Goal: Find contact information

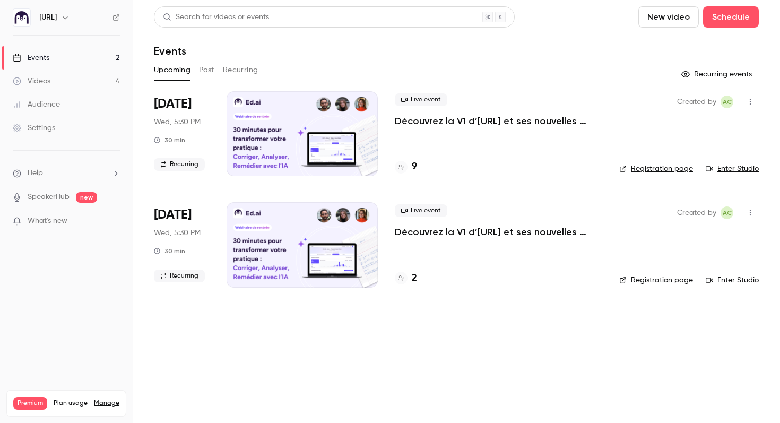
click at [412, 167] on h4 "9" at bounding box center [414, 167] width 5 height 14
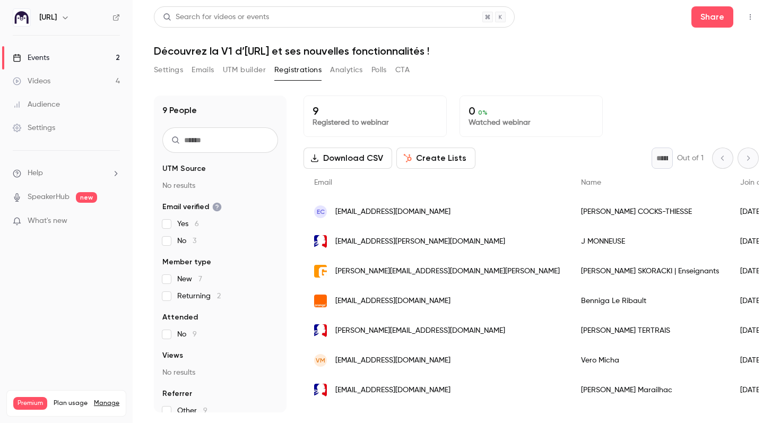
click at [570, 213] on div "[PERSON_NAME]" at bounding box center [649, 212] width 159 height 30
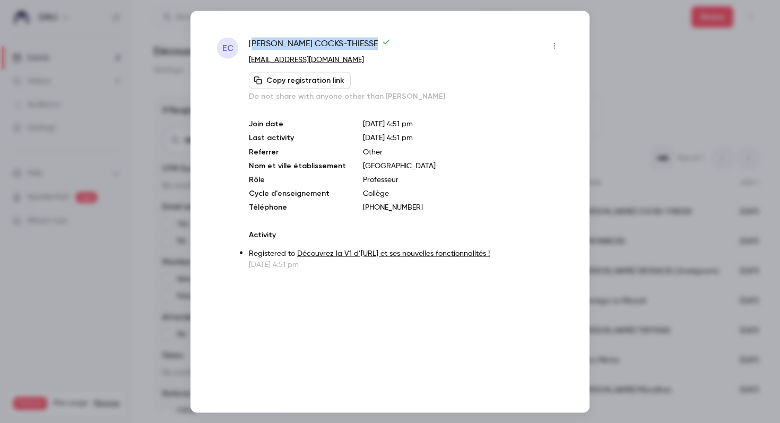
drag, startPoint x: 339, startPoint y: 44, endPoint x: 253, endPoint y: 44, distance: 86.0
click at [253, 44] on span "[PERSON_NAME]" at bounding box center [320, 45] width 142 height 17
copy span "[PERSON_NAME]"
click at [658, 94] on div at bounding box center [390, 211] width 780 height 423
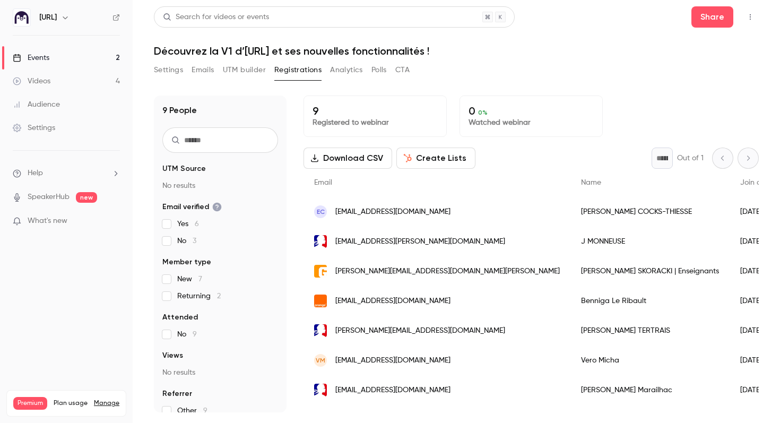
click at [417, 271] on span "[PERSON_NAME][EMAIL_ADDRESS][DOMAIN_NAME][PERSON_NAME]" at bounding box center [447, 271] width 224 height 11
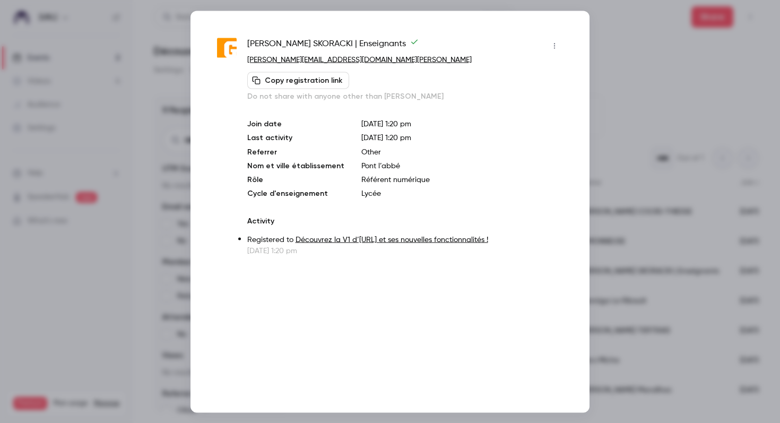
click at [629, 43] on div at bounding box center [390, 211] width 780 height 423
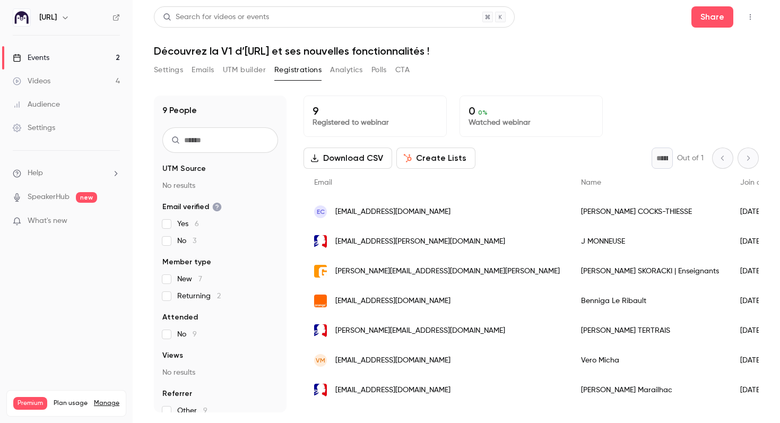
click at [468, 296] on div "[EMAIL_ADDRESS][DOMAIN_NAME]" at bounding box center [437, 301] width 267 height 30
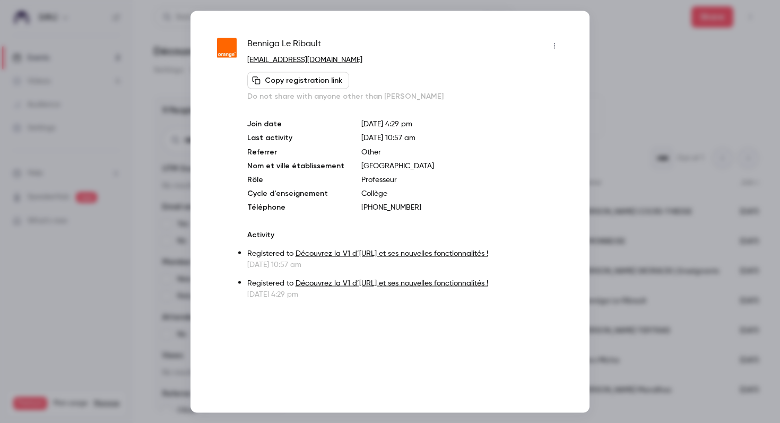
click at [612, 71] on div at bounding box center [390, 211] width 780 height 423
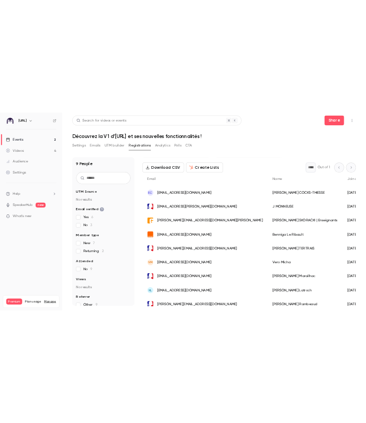
scroll to position [52, 0]
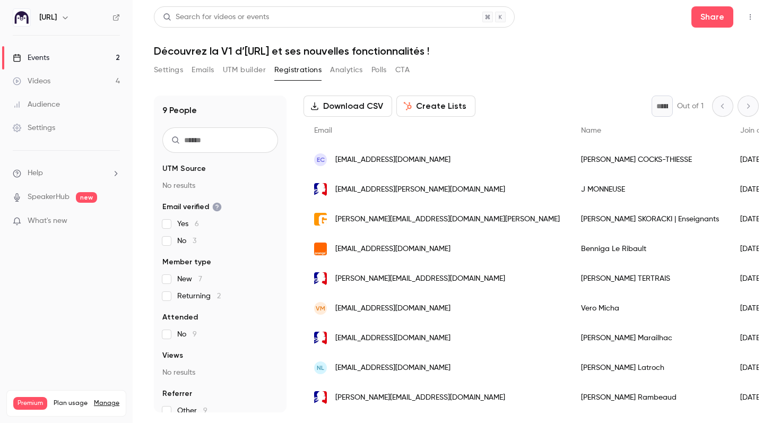
click at [570, 402] on div "[PERSON_NAME]" at bounding box center [649, 398] width 159 height 30
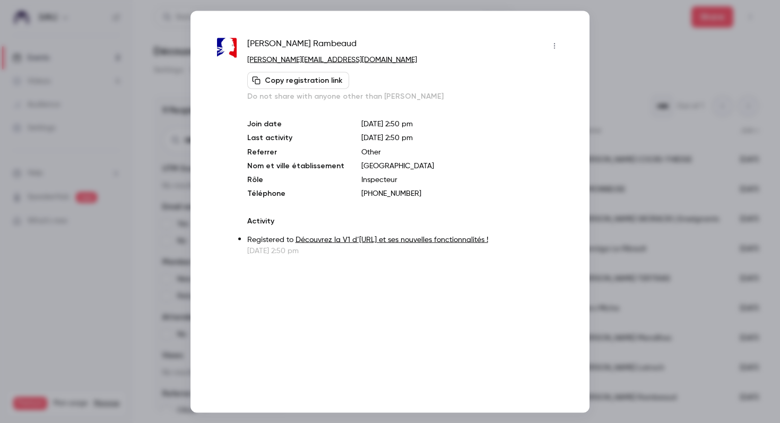
click at [618, 55] on div at bounding box center [390, 211] width 780 height 423
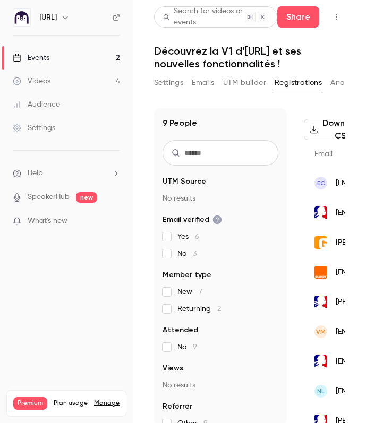
scroll to position [73, 0]
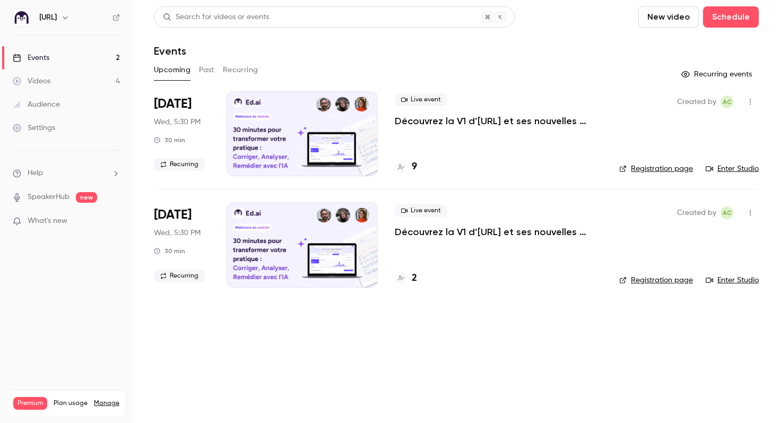
click at [738, 169] on link "Enter Studio" at bounding box center [732, 168] width 53 height 11
click at [722, 170] on link "Enter Studio" at bounding box center [732, 168] width 53 height 11
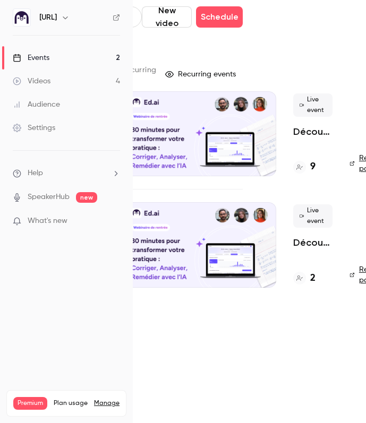
scroll to position [0, 103]
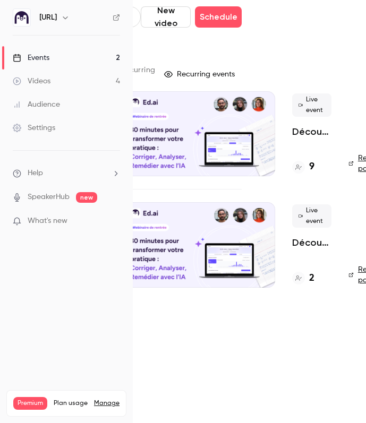
click at [304, 171] on div "9" at bounding box center [303, 167] width 22 height 14
